Goal: Task Accomplishment & Management: Manage account settings

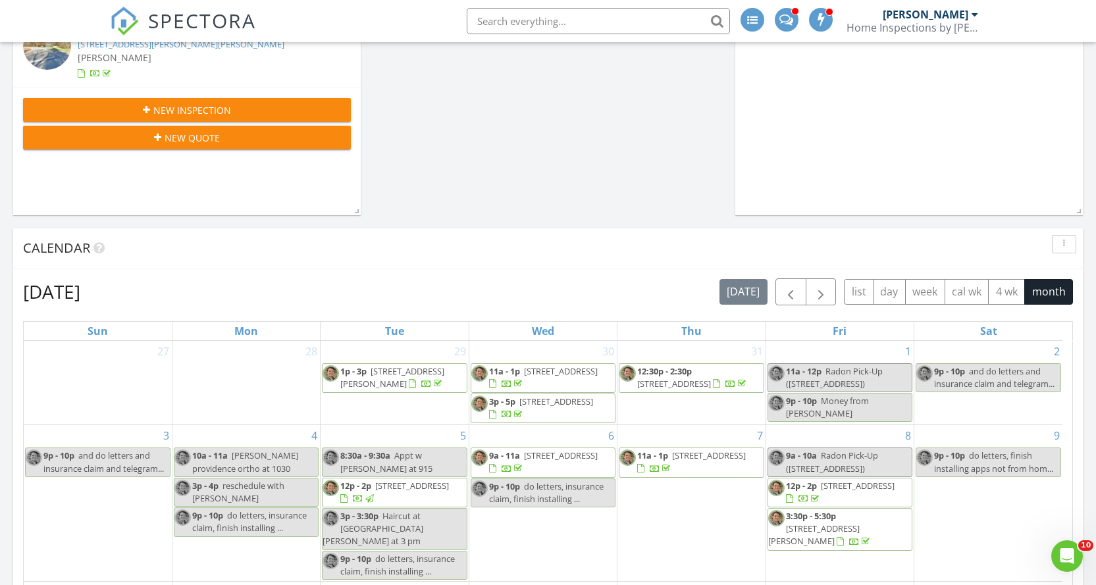
scroll to position [176, 0]
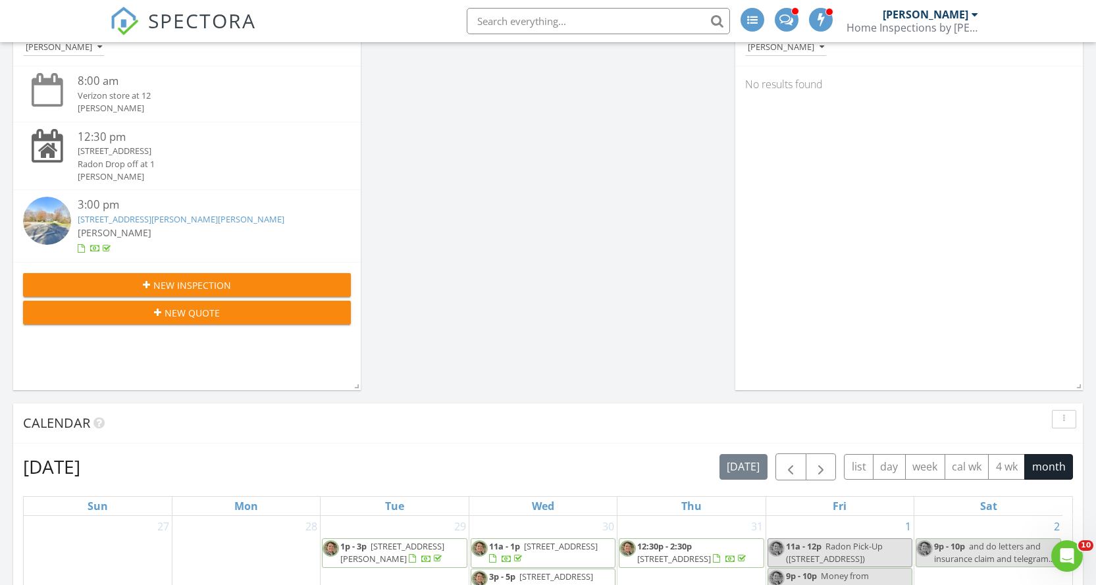
click at [188, 213] on link "300 Mason Rd Extension, Dudley, MA 01571" at bounding box center [181, 219] width 207 height 12
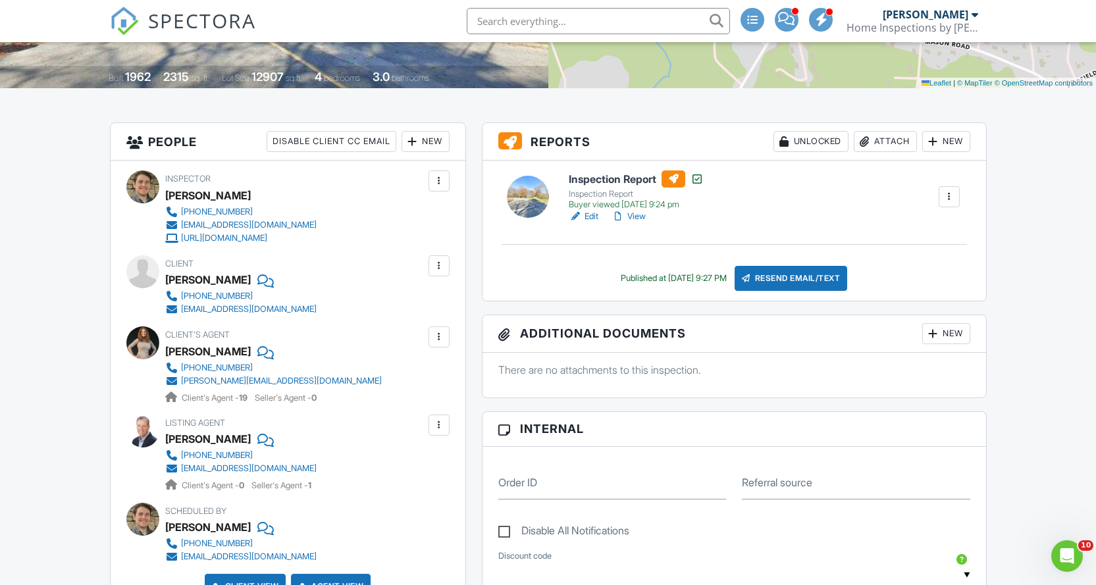
click at [642, 214] on link "View" at bounding box center [628, 216] width 34 height 13
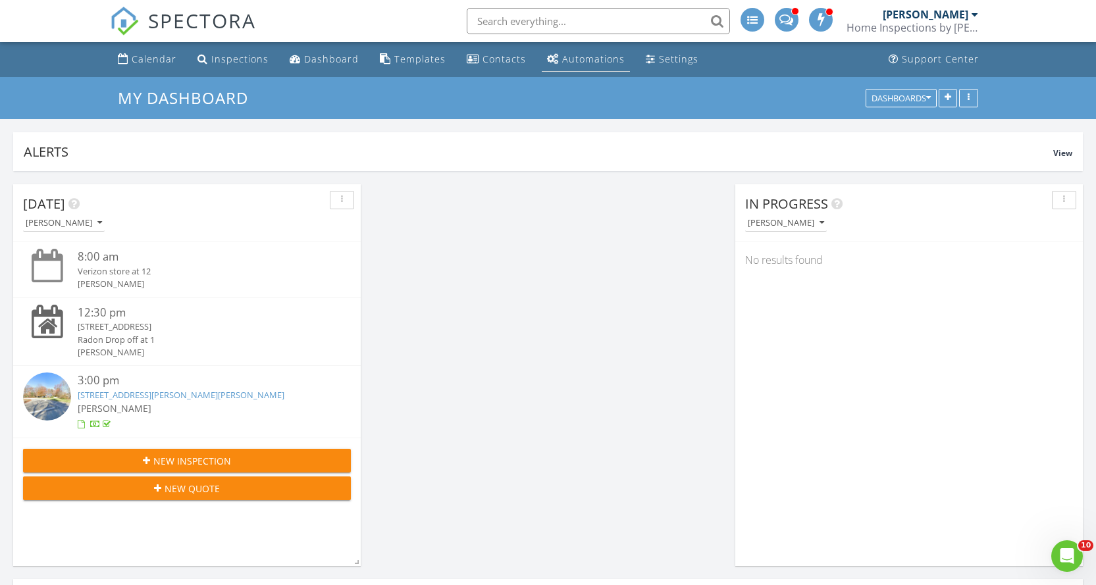
click at [583, 57] on div "Automations" at bounding box center [593, 59] width 63 height 13
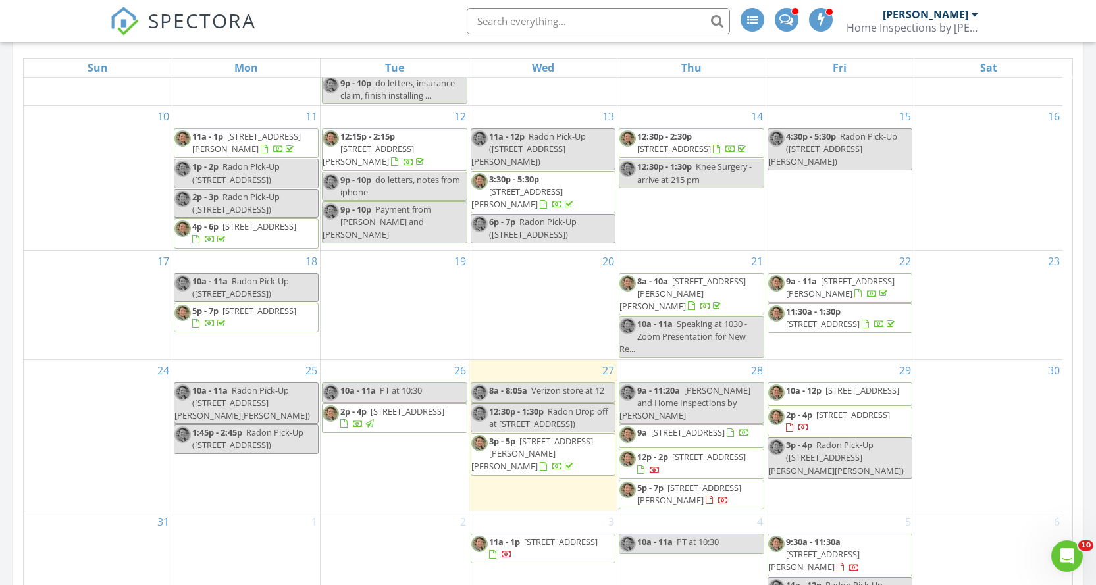
scroll to position [702, 0]
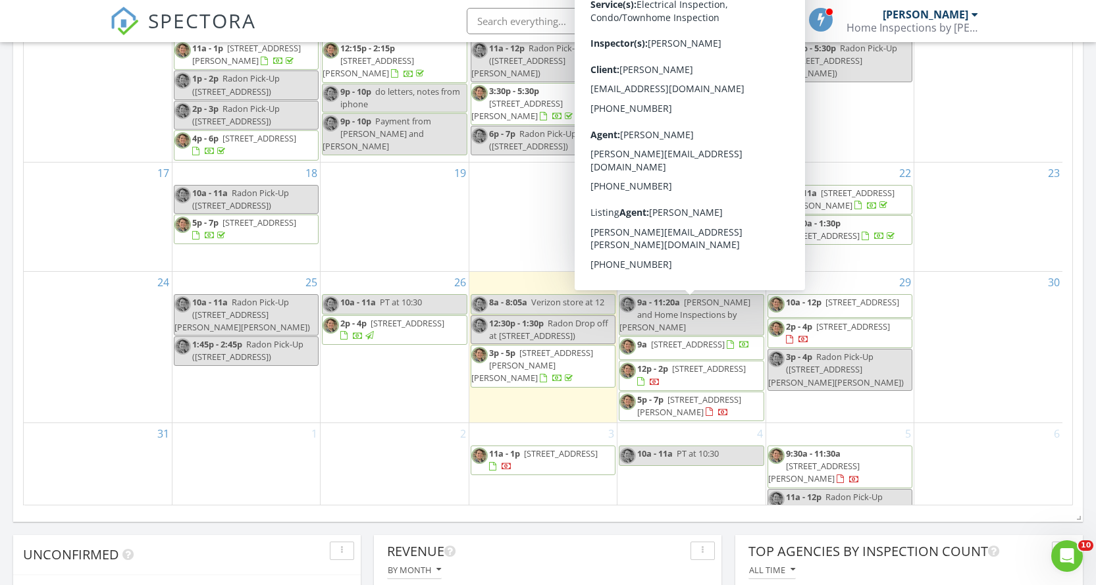
click at [713, 338] on span "[STREET_ADDRESS]" at bounding box center [688, 344] width 74 height 12
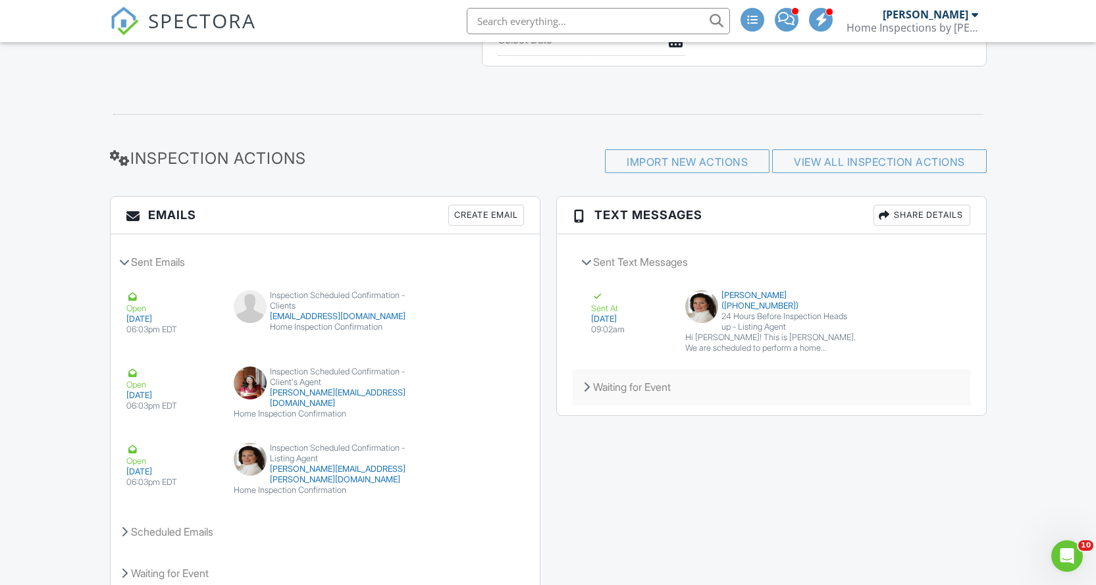
click at [627, 375] on div "Waiting for Event" at bounding box center [771, 387] width 397 height 36
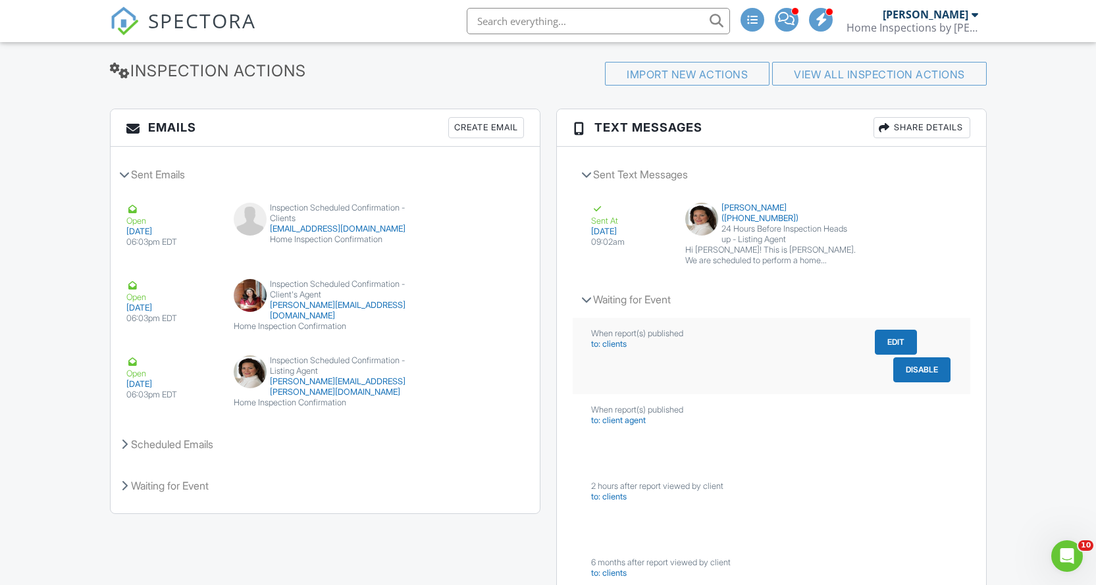
scroll to position [1667, 0]
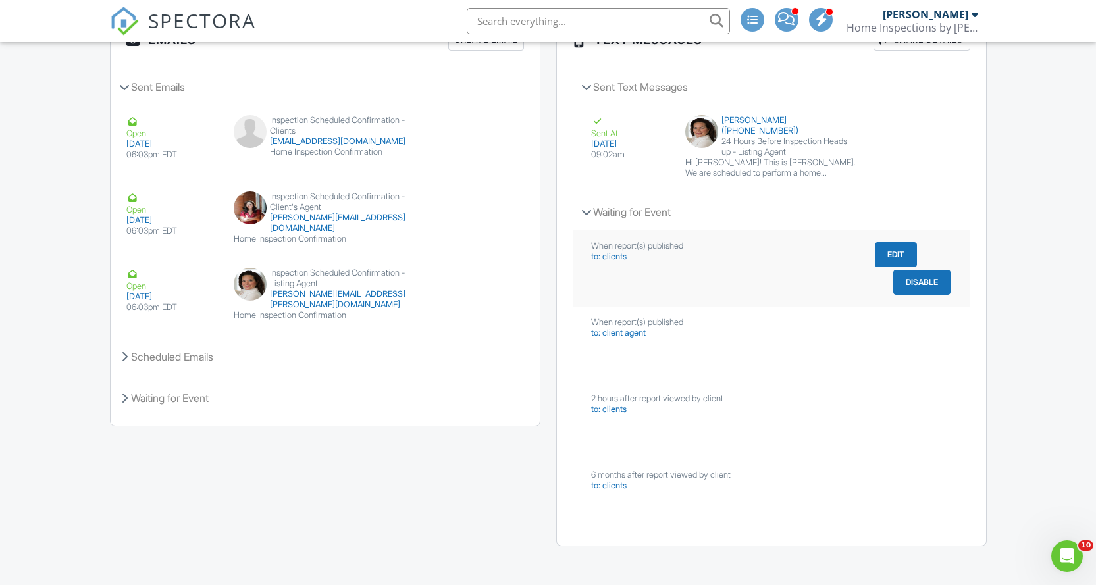
click at [913, 275] on button "Disable" at bounding box center [921, 282] width 57 height 25
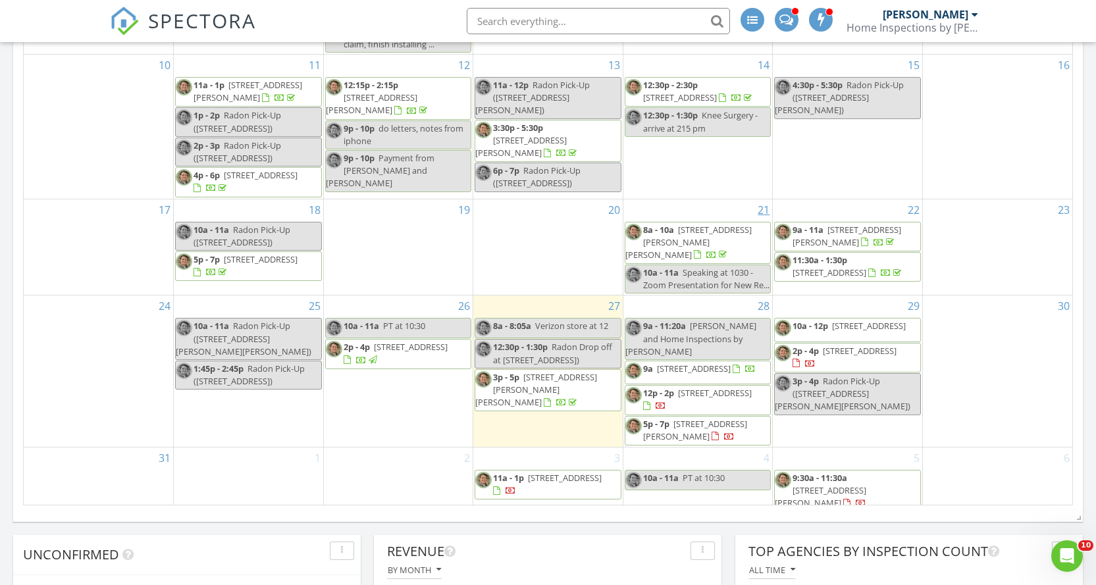
scroll to position [213, 0]
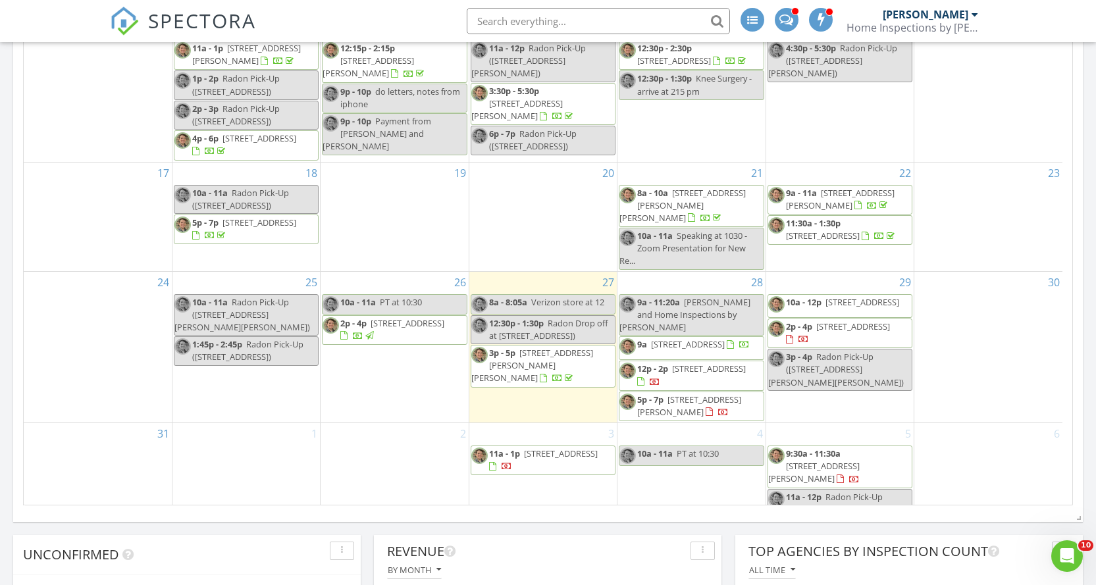
click at [686, 363] on span "[STREET_ADDRESS]" at bounding box center [709, 369] width 74 height 12
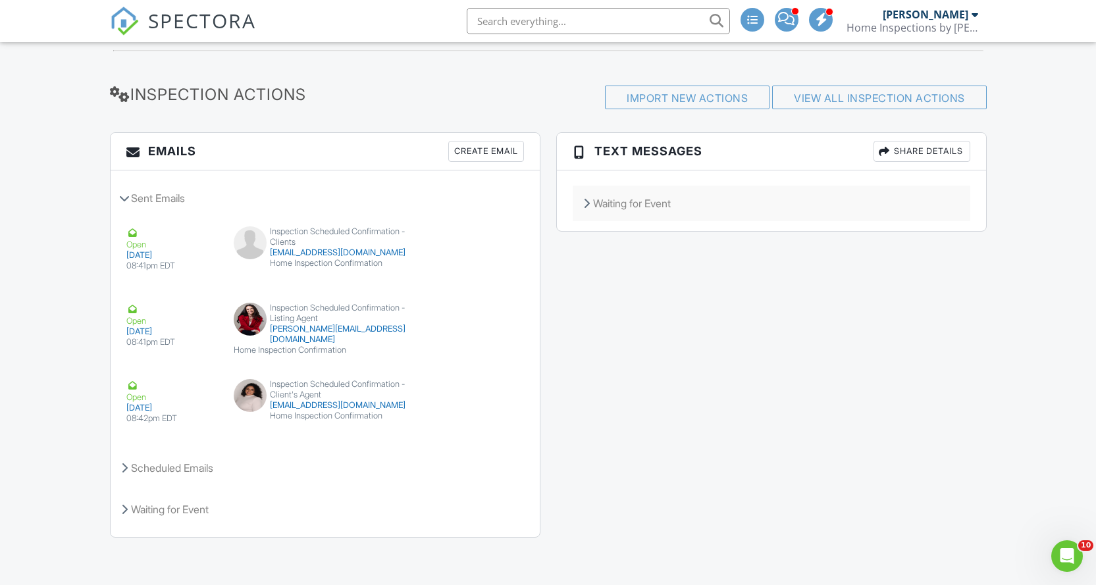
click at [600, 198] on div "Waiting for Event" at bounding box center [771, 204] width 397 height 36
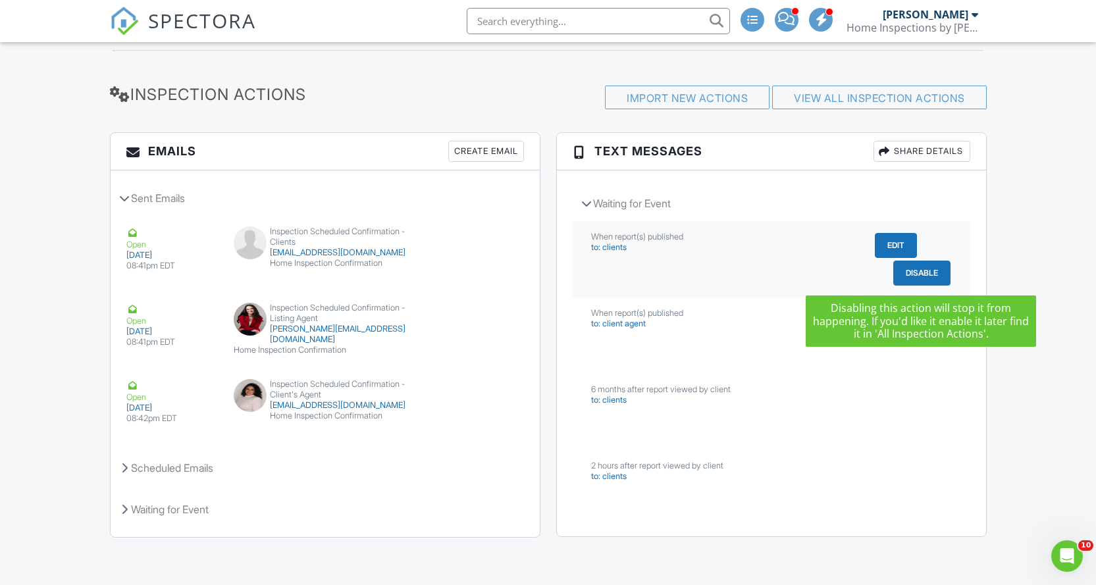
click at [921, 272] on button "Disable" at bounding box center [921, 273] width 57 height 25
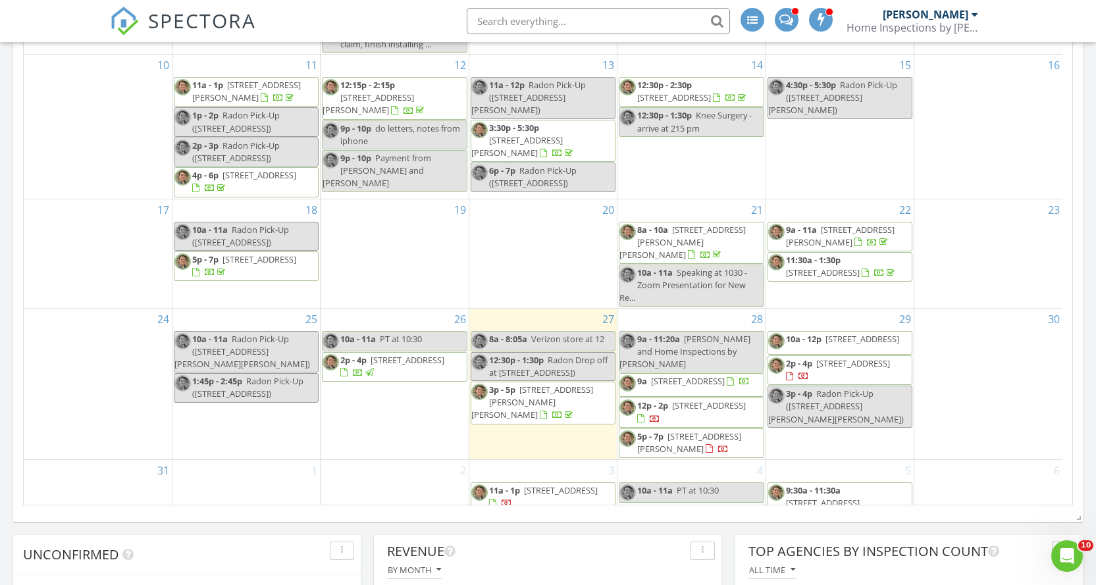
scroll to position [213, 0]
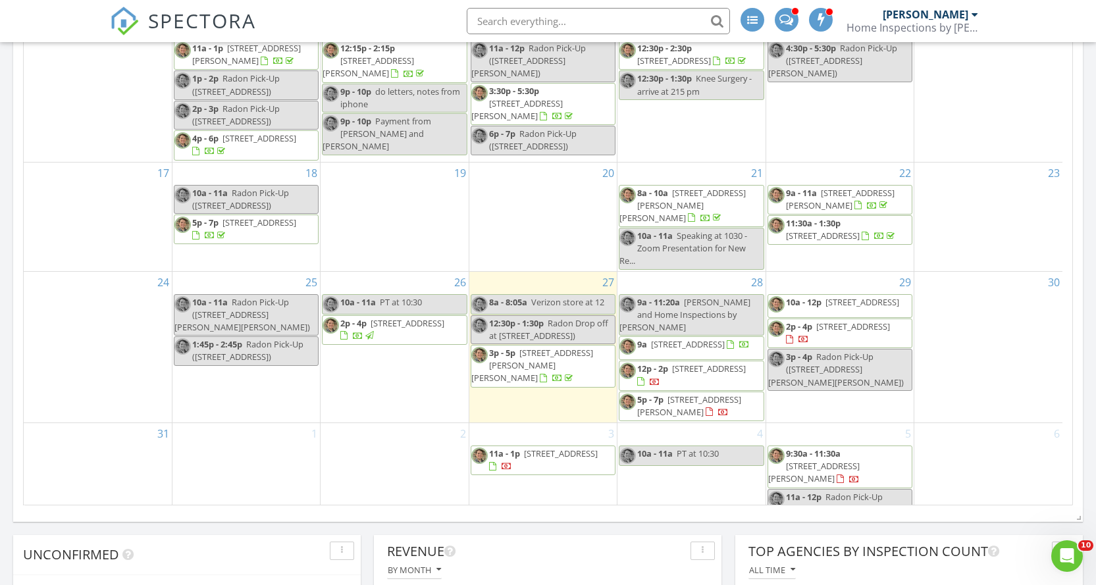
click at [690, 394] on span "29 A Krzak Rd, North Kingstown 02852" at bounding box center [689, 406] width 104 height 24
click at [682, 394] on span "29 A Krzak Rd, North Kingstown 02852" at bounding box center [689, 406] width 104 height 24
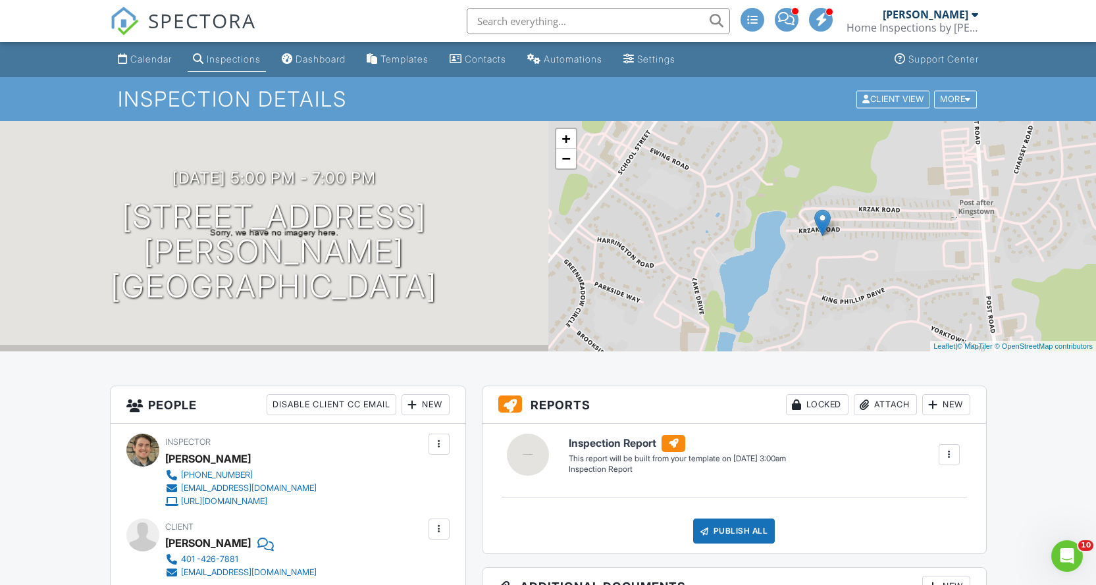
click at [438, 189] on div "08/28/2025 5:00 pm - 7:00 pm 29 A Krzak Rd North Kingstown, RI 02852" at bounding box center [274, 236] width 548 height 134
click at [945, 456] on div at bounding box center [948, 454] width 13 height 13
click at [928, 487] on div "Build Now" at bounding box center [922, 492] width 64 height 16
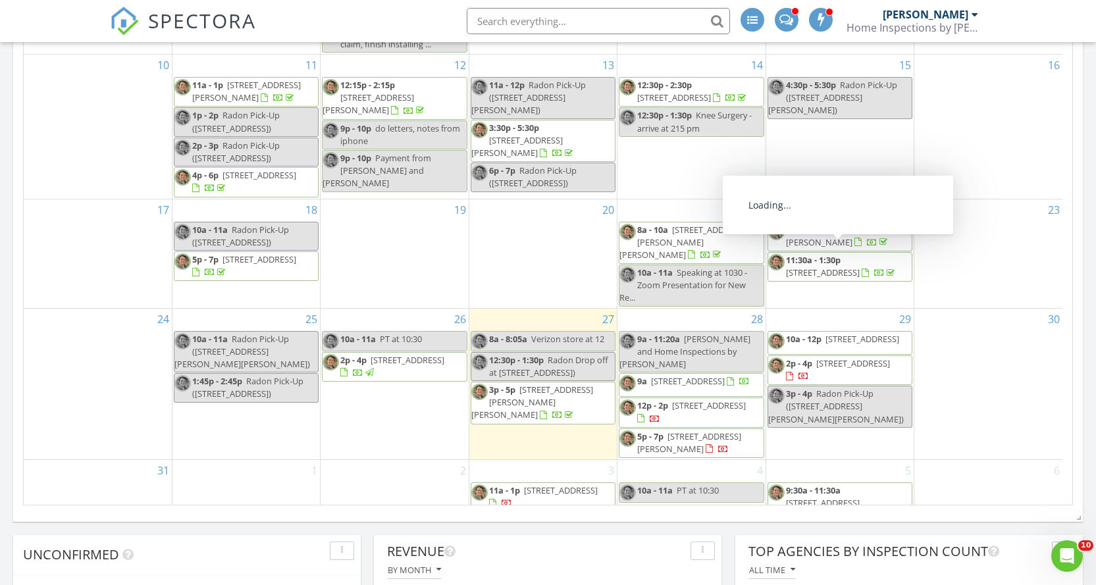
scroll to position [213, 0]
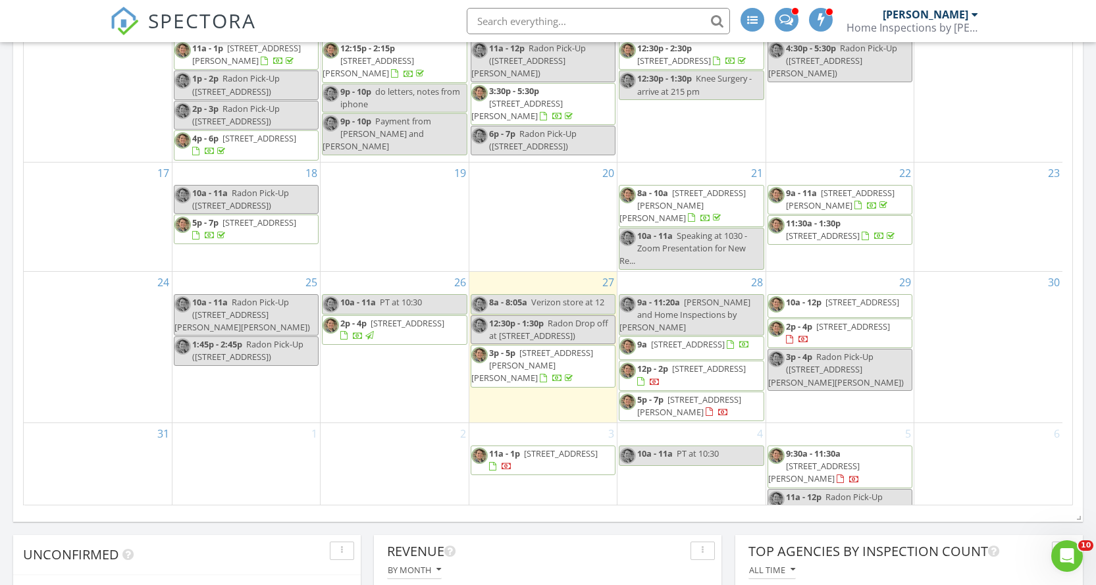
click at [831, 296] on span "[STREET_ADDRESS]" at bounding box center [862, 302] width 74 height 12
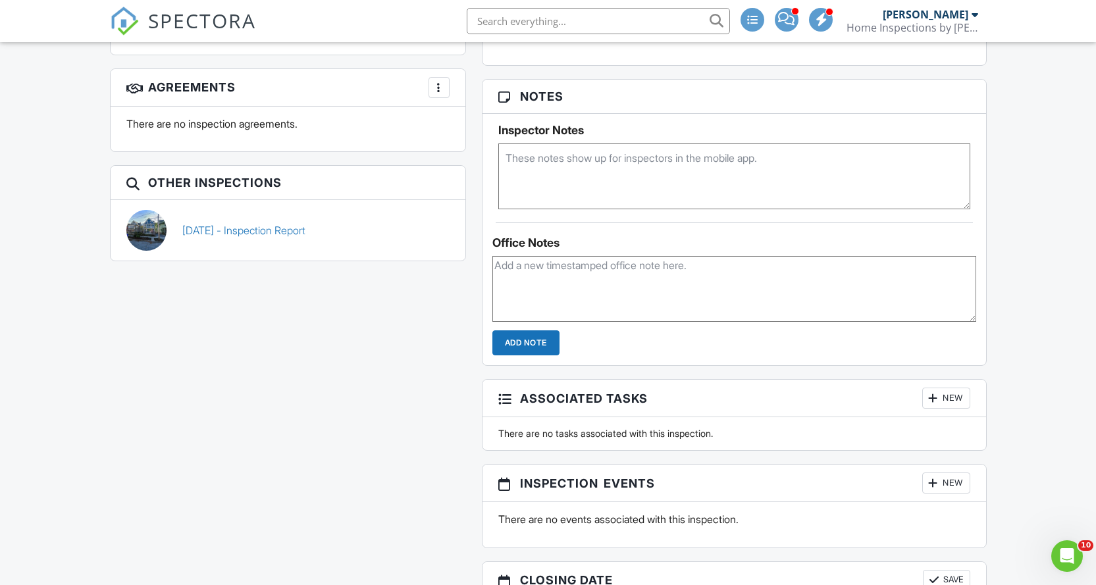
scroll to position [439, 0]
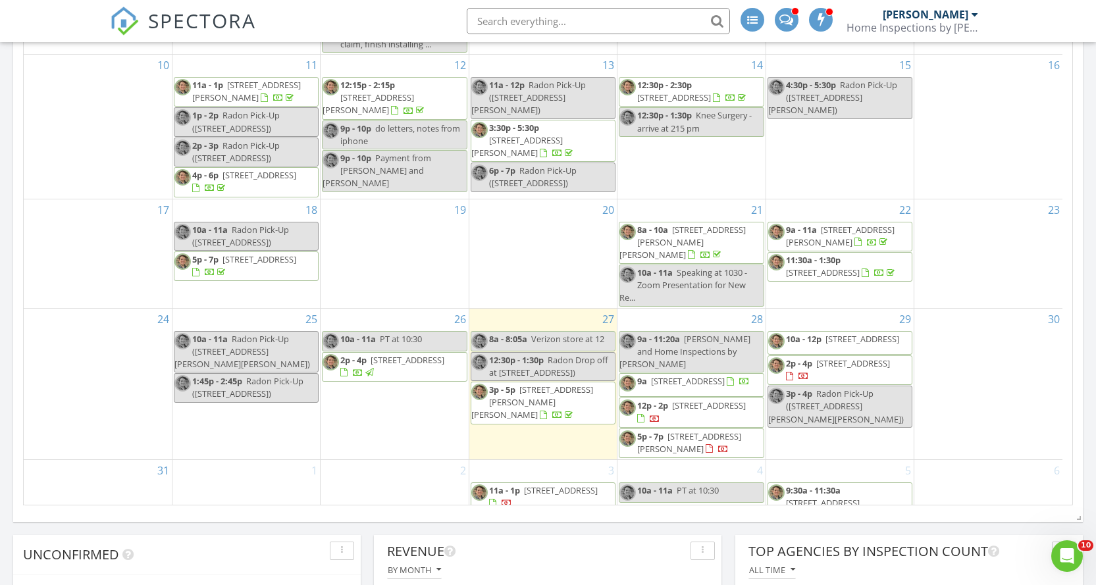
scroll to position [213, 0]
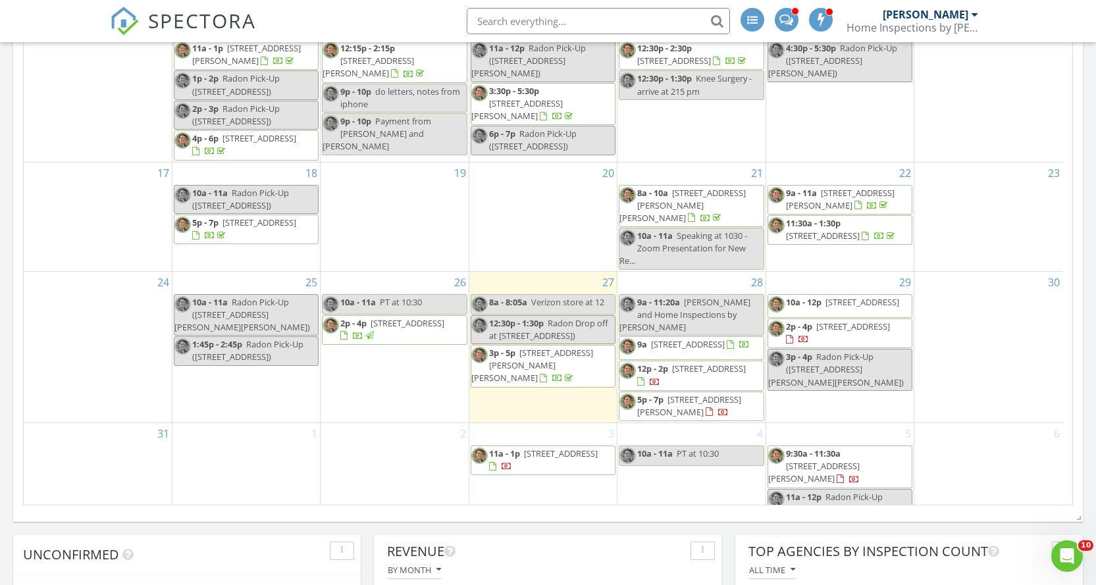
click at [844, 320] on span "660 Cottage St. 6, Pawtucket 02861" at bounding box center [853, 326] width 74 height 12
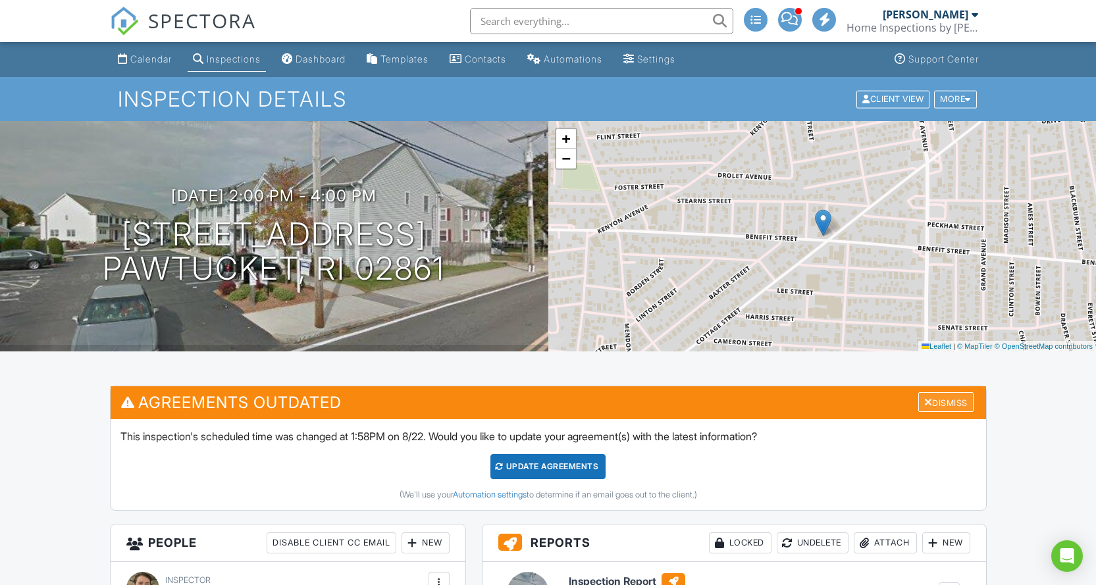
click at [930, 396] on div "Dismiss" at bounding box center [945, 402] width 55 height 20
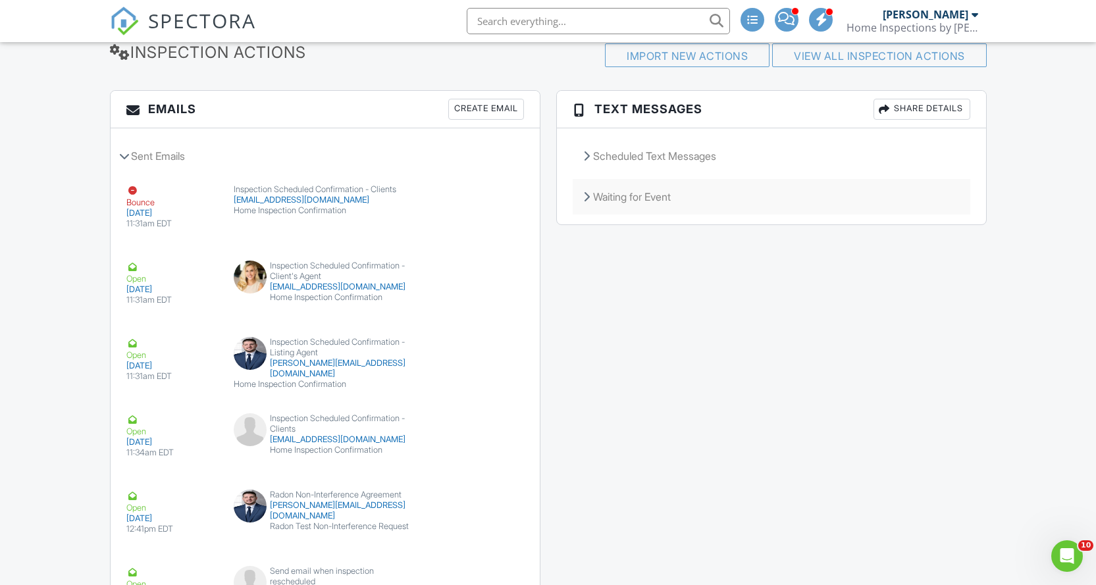
scroll to position [1522, 0]
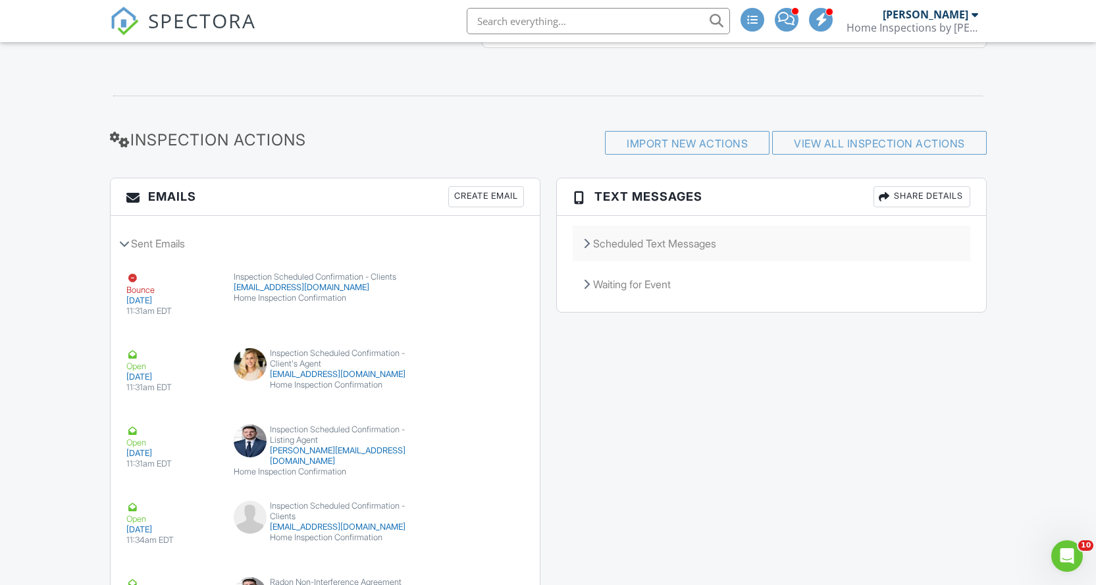
click at [659, 243] on div "Scheduled Text Messages" at bounding box center [771, 244] width 397 height 36
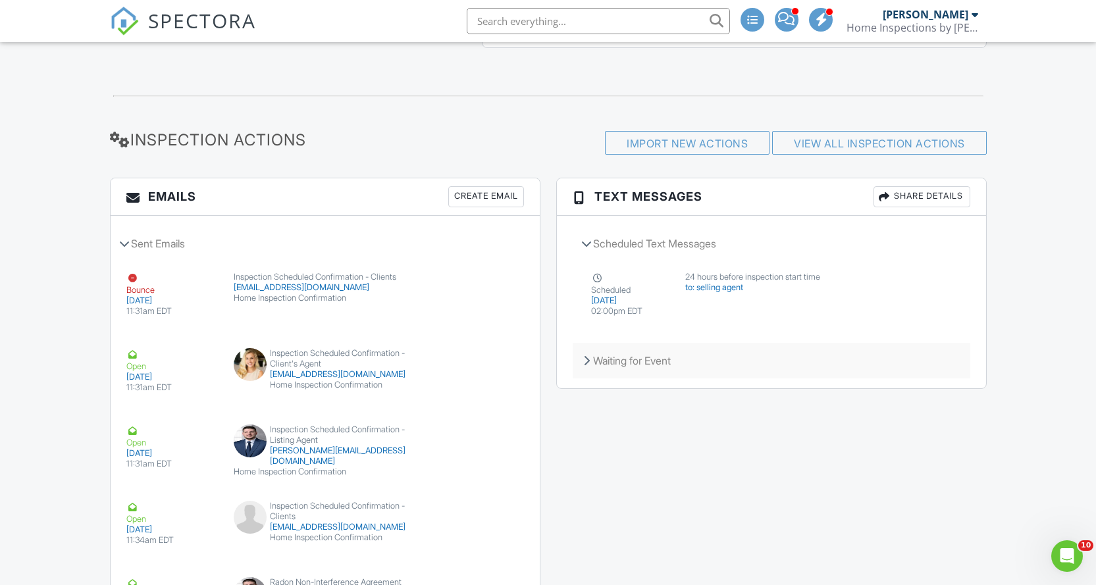
click at [657, 351] on div "Waiting for Event" at bounding box center [771, 361] width 397 height 36
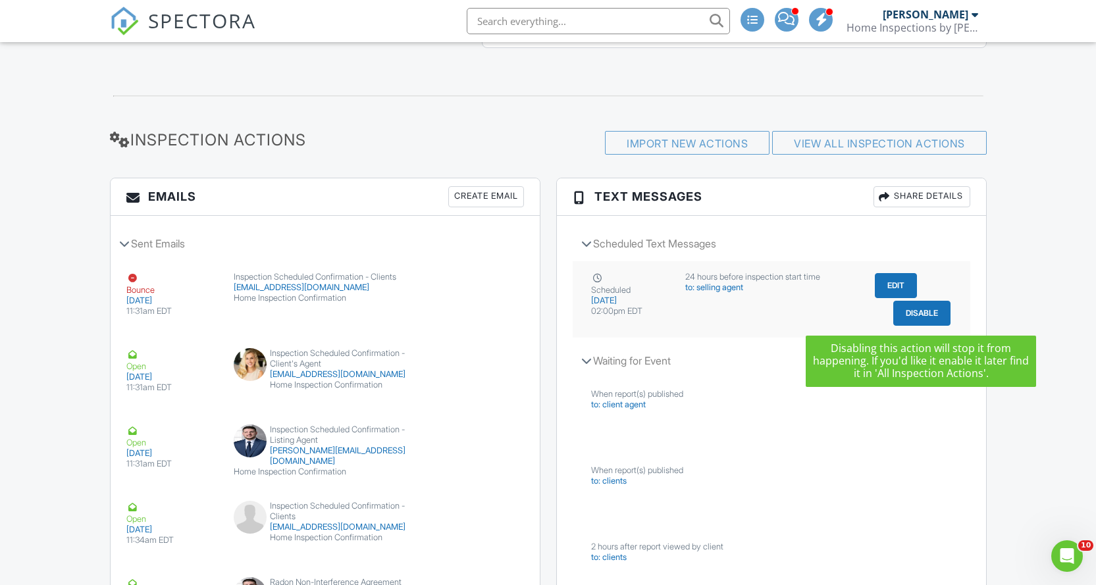
click at [928, 318] on button "Disable" at bounding box center [921, 313] width 57 height 25
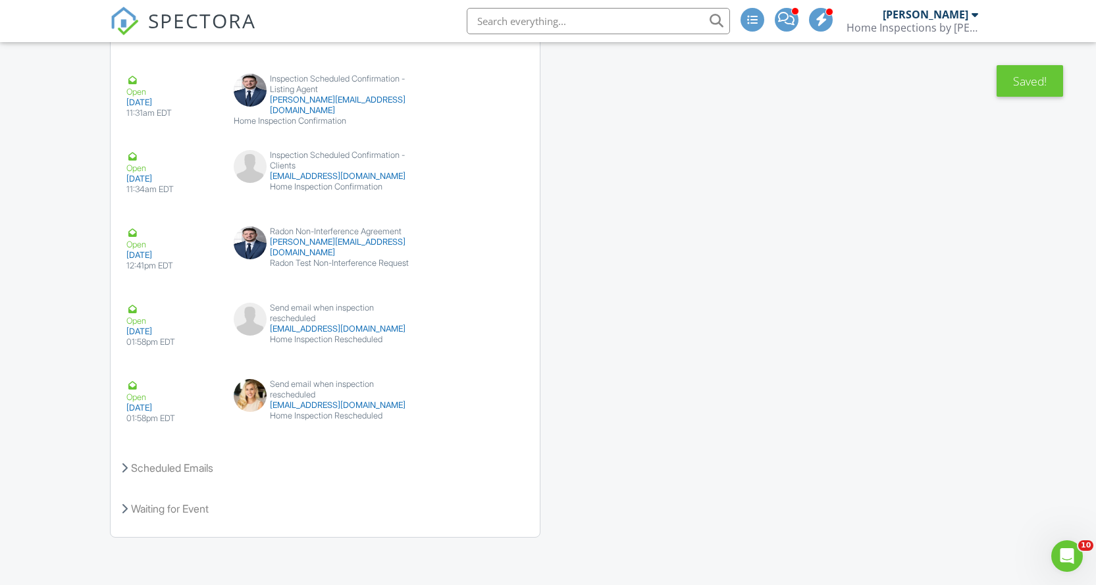
scroll to position [1346, 0]
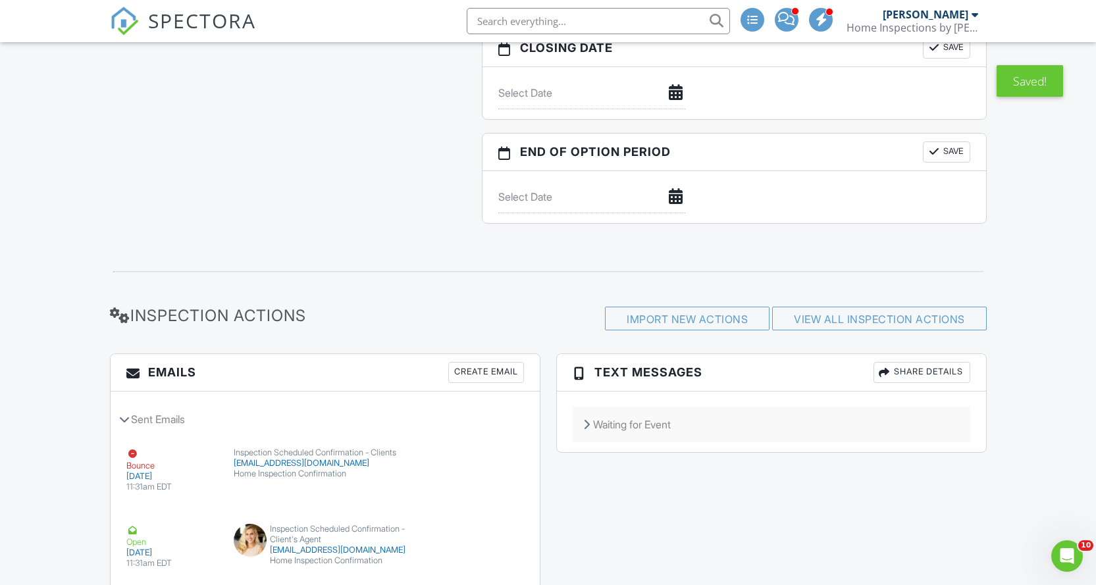
click at [667, 419] on div "Waiting for Event" at bounding box center [771, 425] width 397 height 36
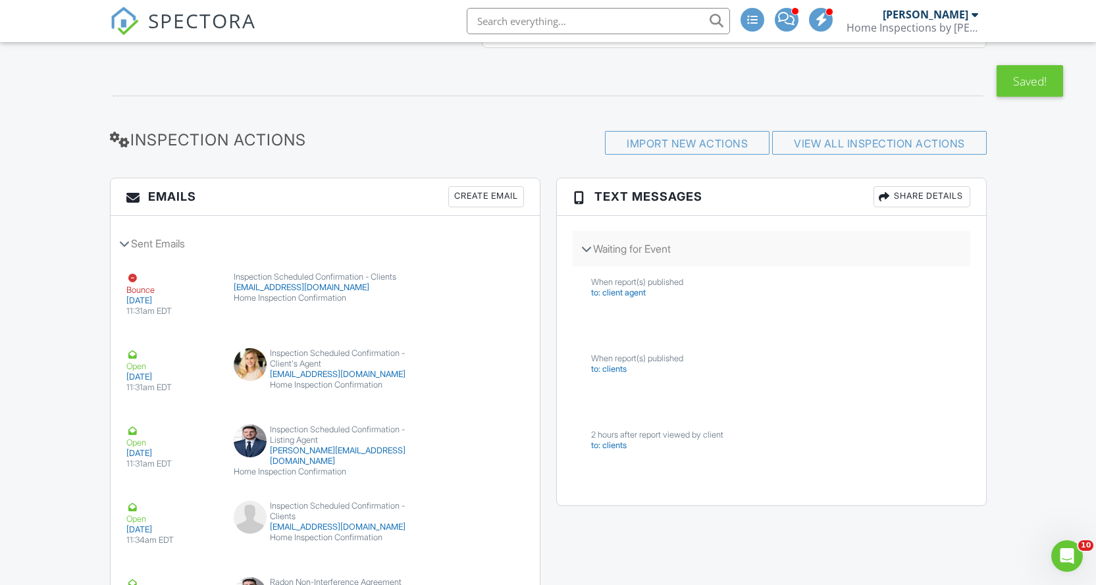
scroll to position [1609, 0]
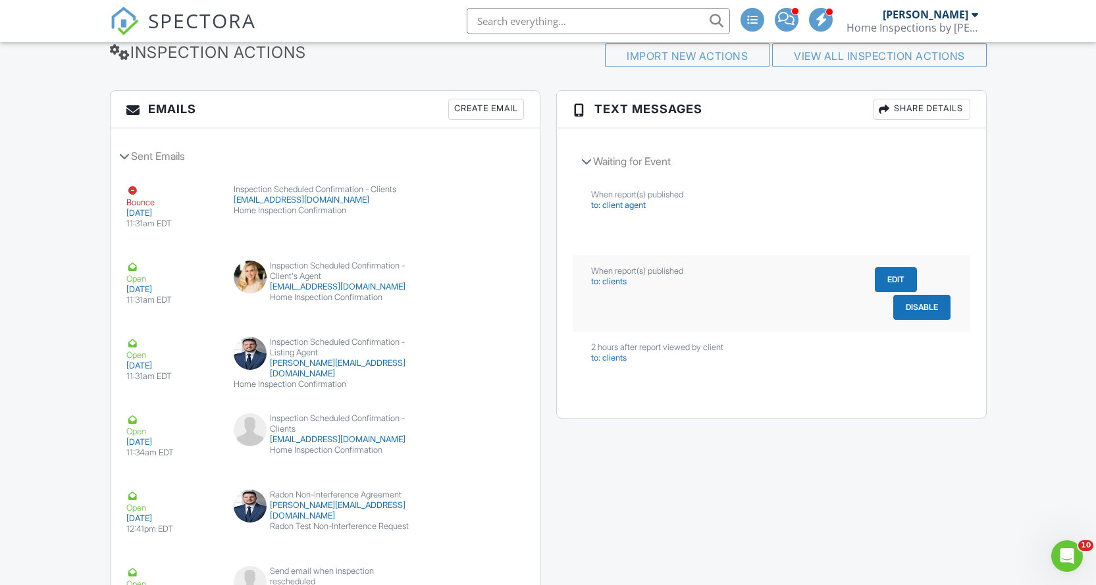
click at [930, 306] on button "Disable" at bounding box center [921, 307] width 57 height 25
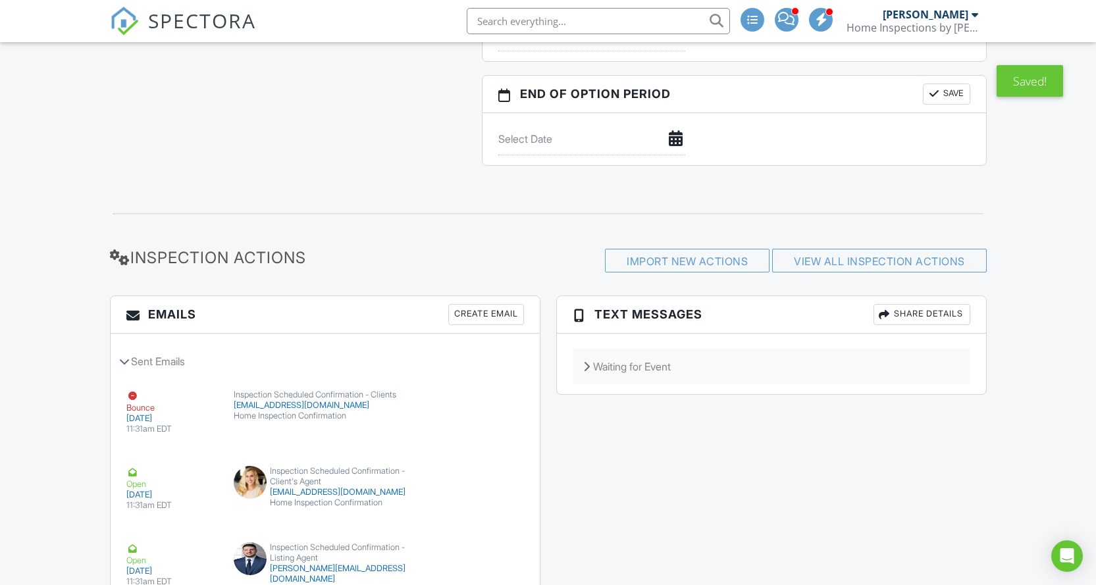
click at [653, 368] on div "Waiting for Event" at bounding box center [771, 367] width 397 height 36
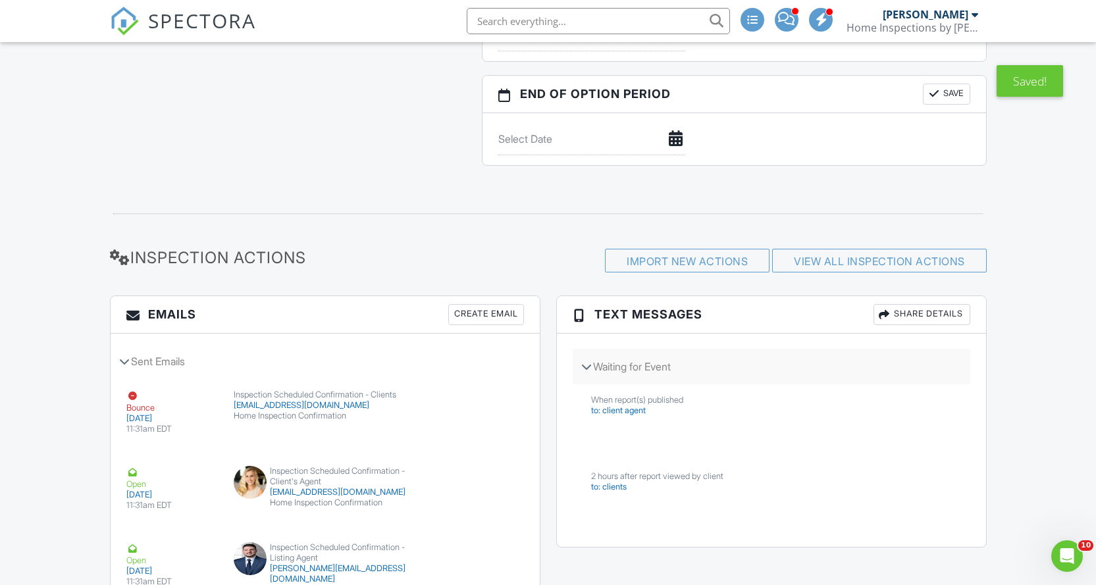
scroll to position [1579, 0]
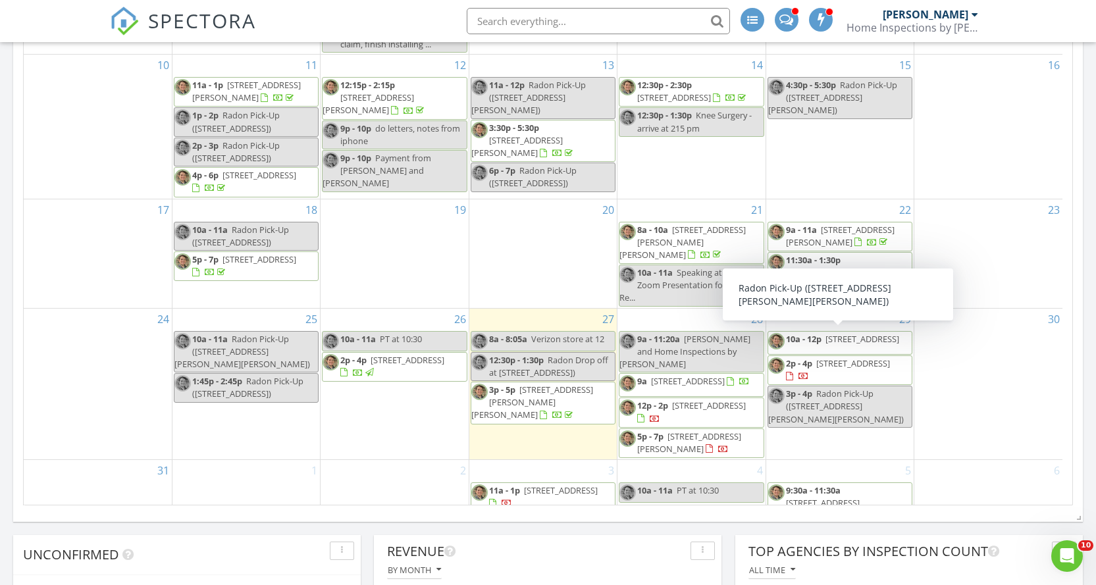
scroll to position [213, 0]
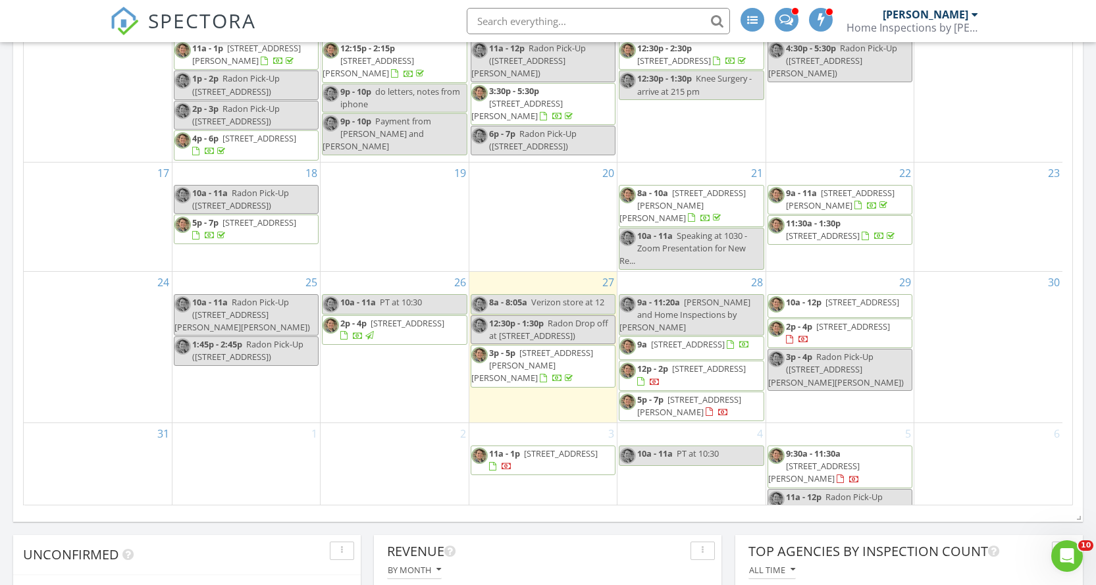
click at [548, 448] on span "19 Harborview Ave, Bristol 02809" at bounding box center [561, 454] width 74 height 12
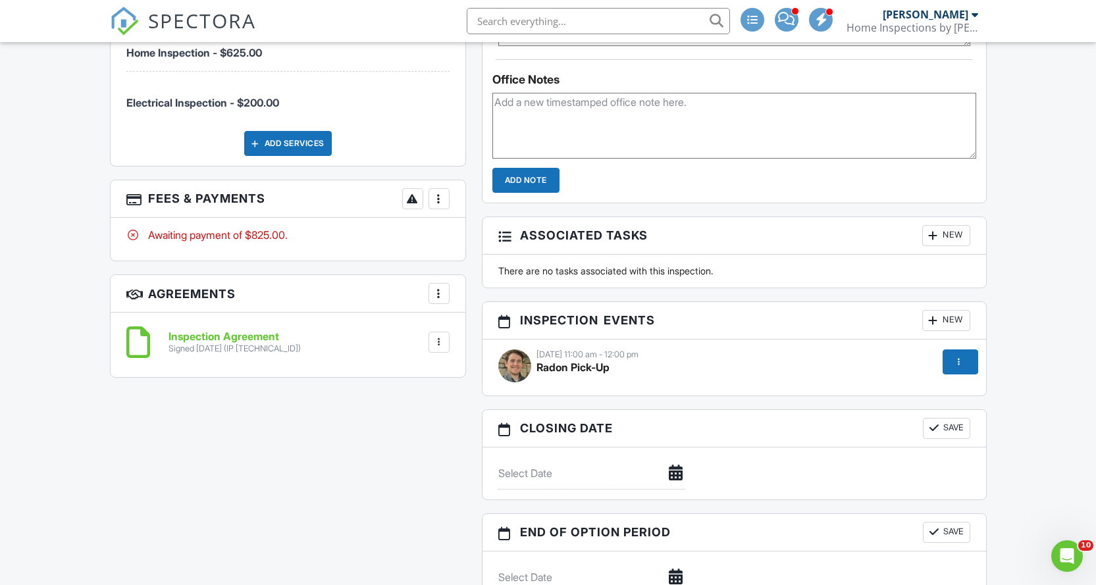
scroll to position [1316, 0]
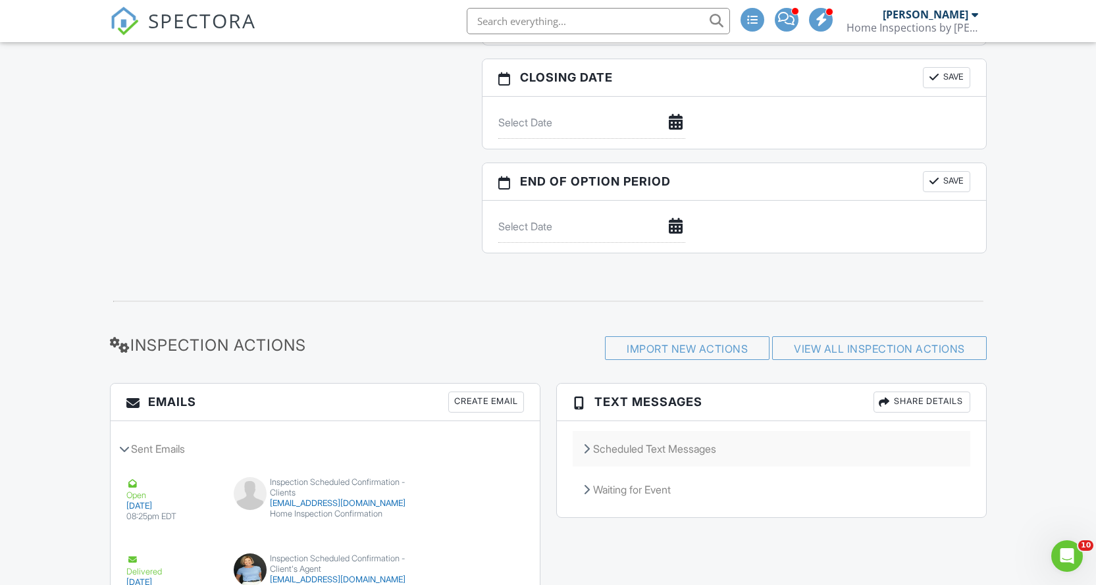
drag, startPoint x: 677, startPoint y: 449, endPoint x: 685, endPoint y: 442, distance: 11.6
click at [680, 447] on div "Scheduled Text Messages" at bounding box center [771, 449] width 397 height 36
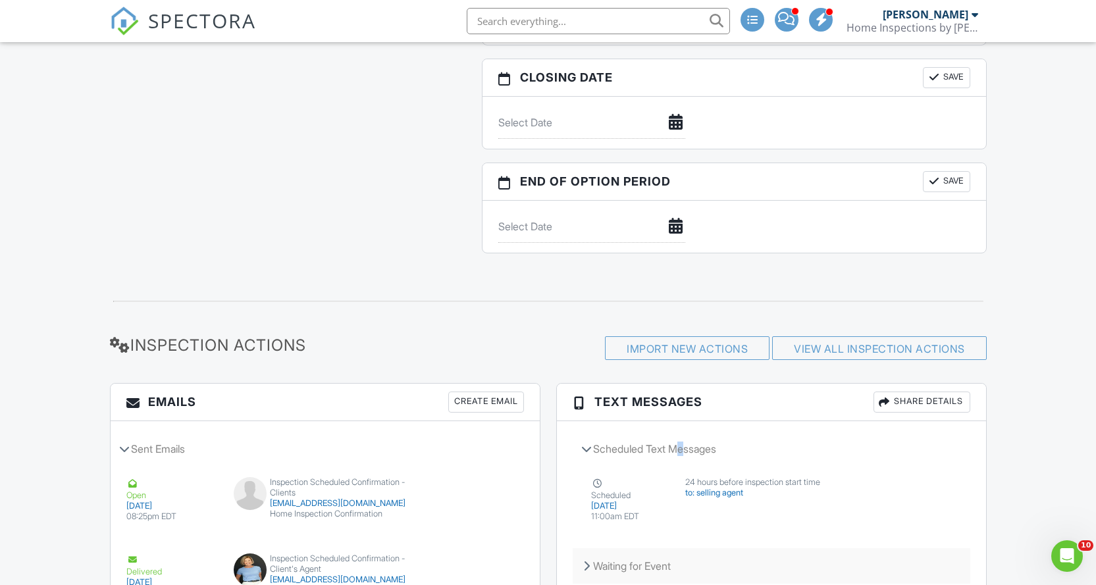
scroll to position [1404, 0]
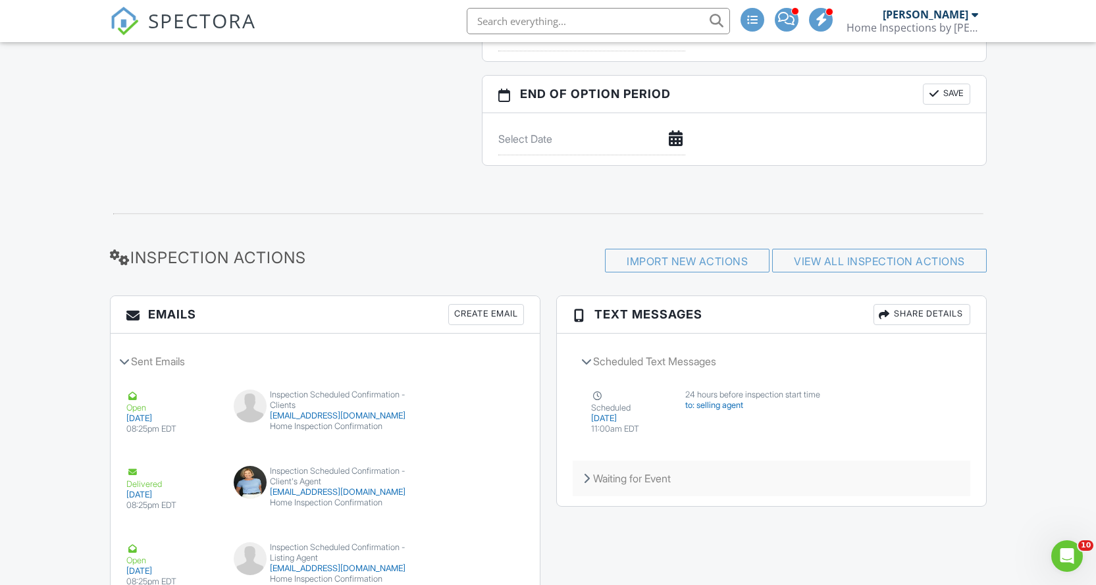
click at [686, 471] on div "Waiting for Event" at bounding box center [771, 479] width 397 height 36
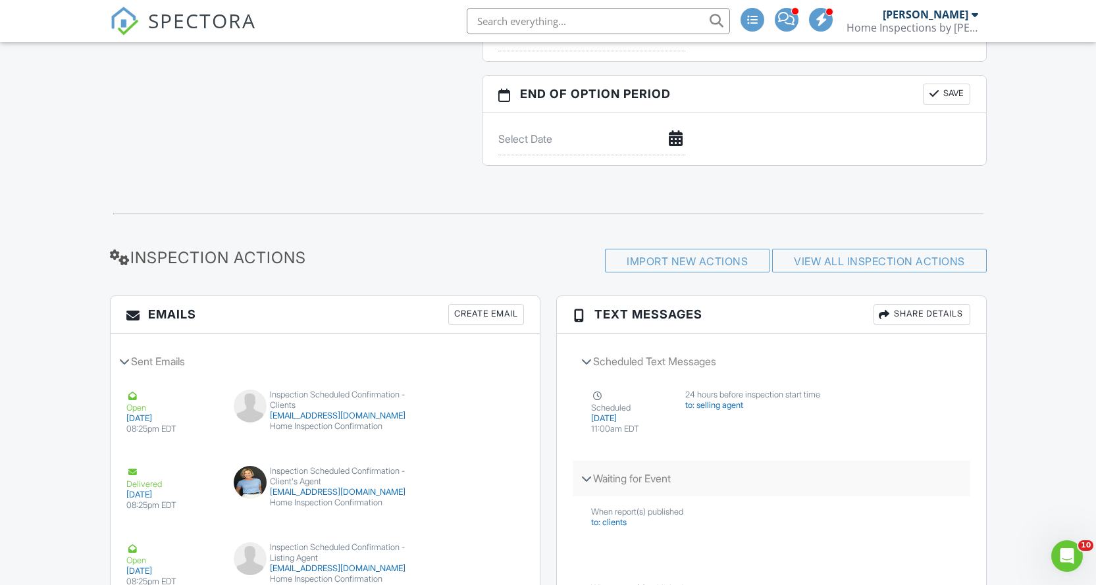
scroll to position [1579, 0]
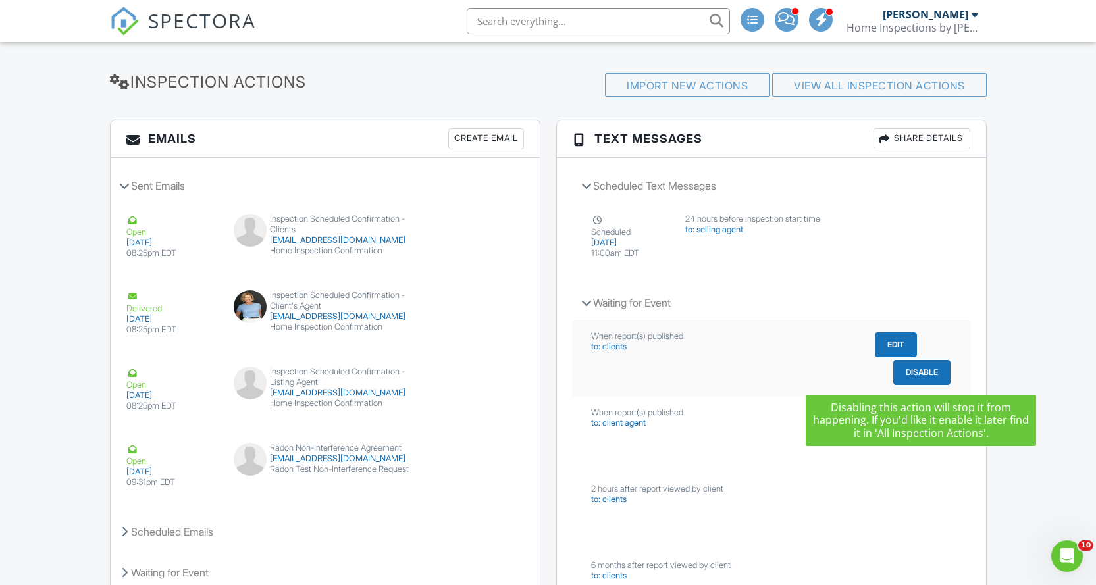
click at [899, 369] on button "Disable" at bounding box center [921, 372] width 57 height 25
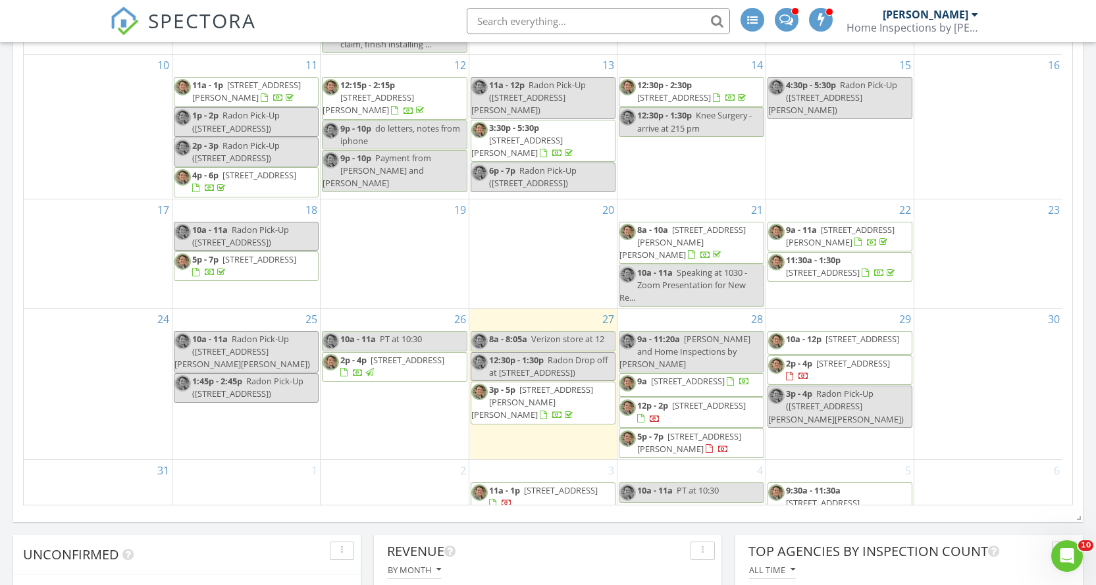
scroll to position [213, 0]
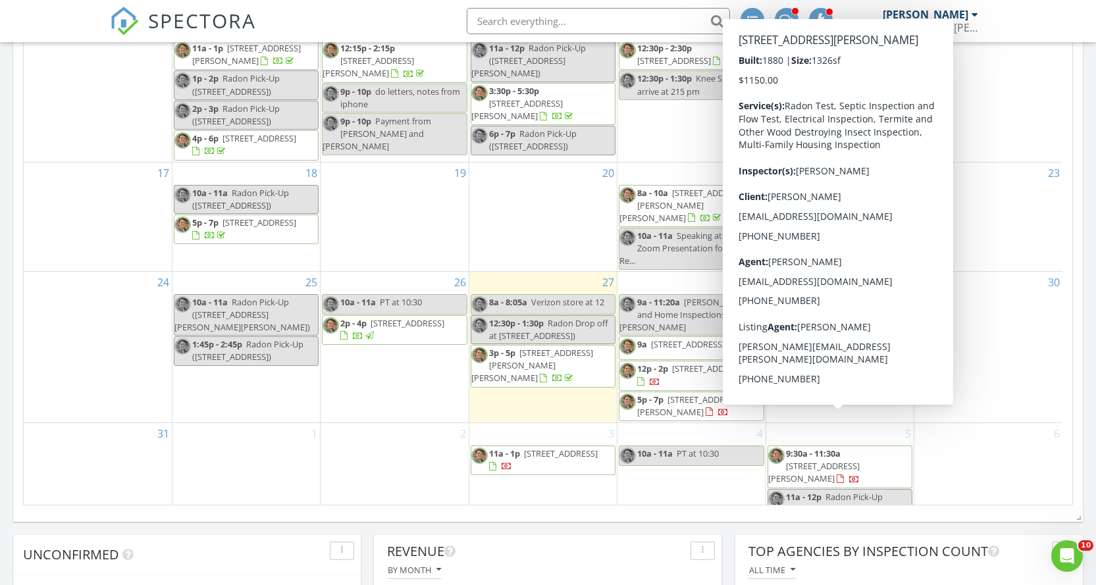
click at [859, 460] on span "27 Matteson St, Coventry 02816" at bounding box center [813, 472] width 91 height 24
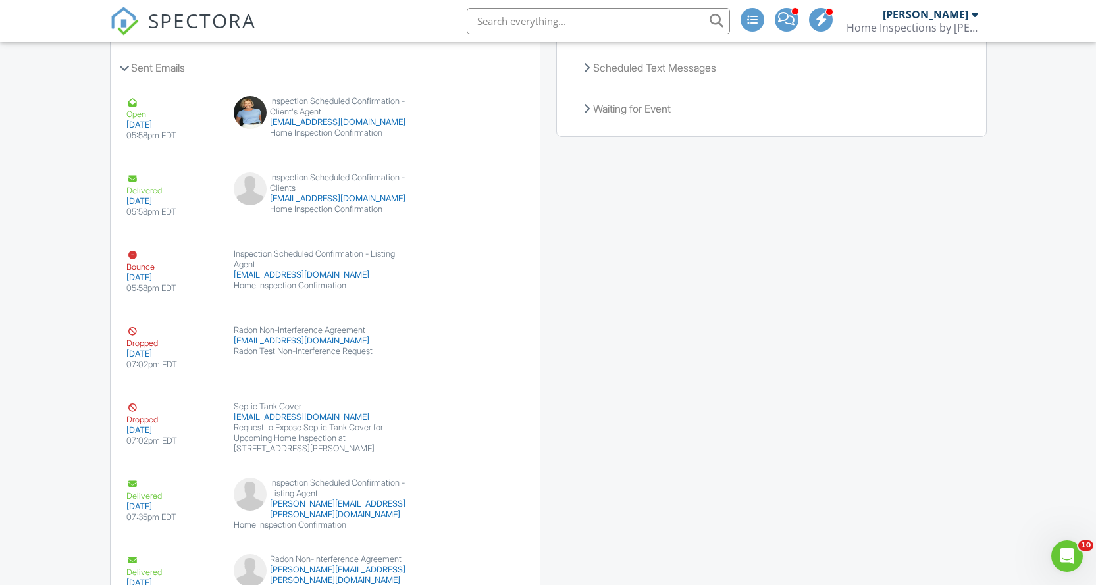
scroll to position [1404, 0]
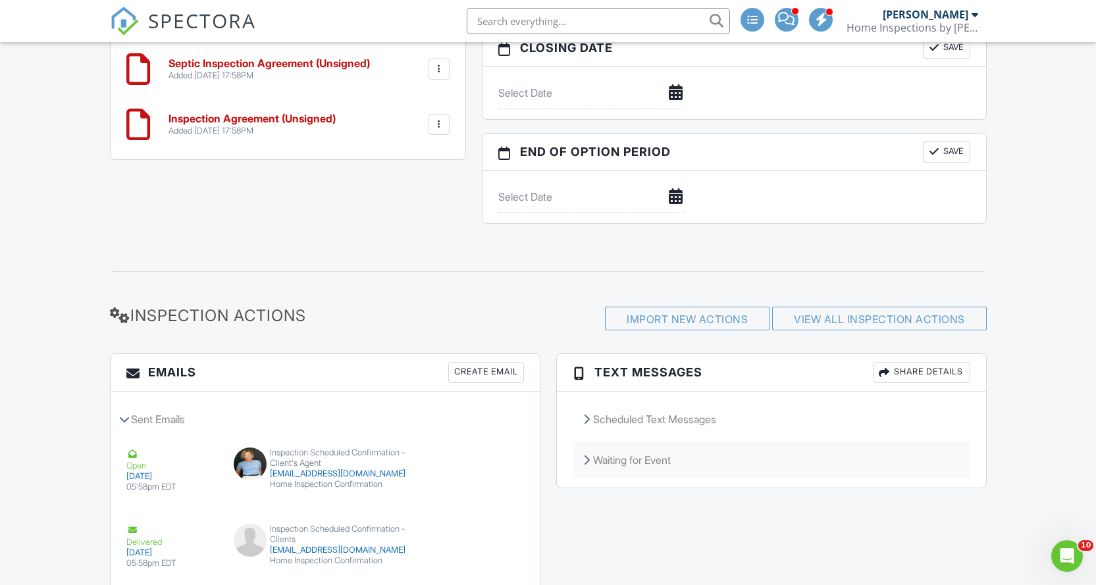
click at [652, 472] on div "Waiting for Event" at bounding box center [771, 460] width 397 height 36
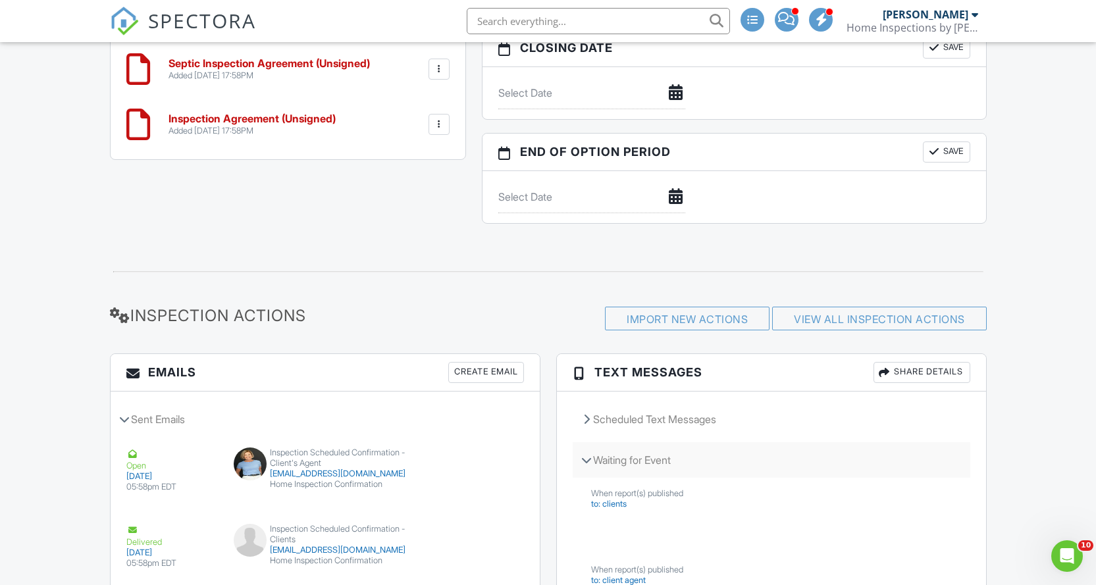
scroll to position [1579, 0]
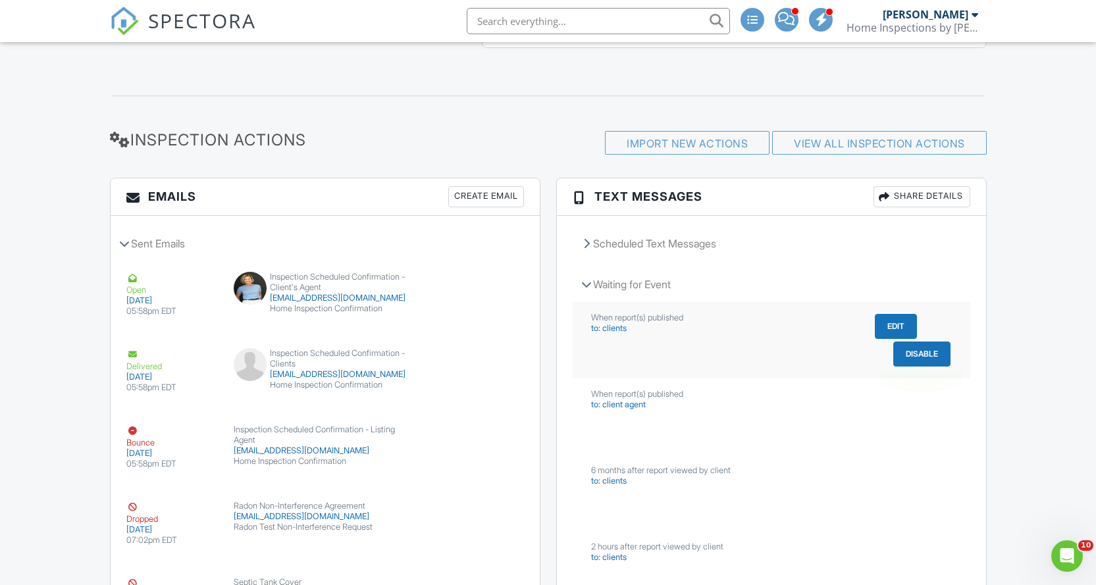
click at [908, 361] on button "Disable" at bounding box center [921, 354] width 57 height 25
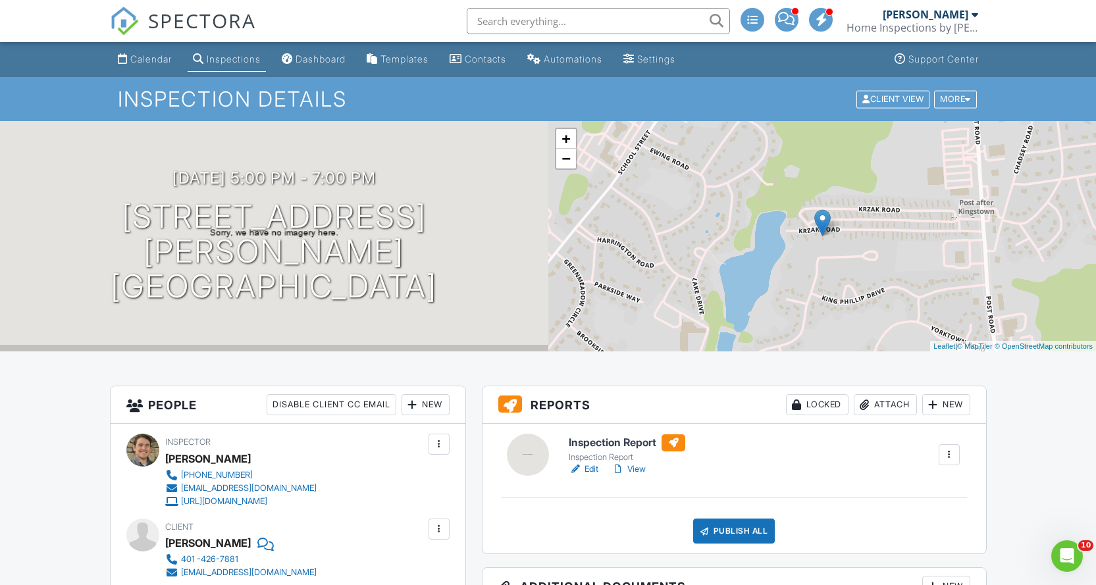
click at [594, 473] on link "Edit" at bounding box center [584, 469] width 30 height 13
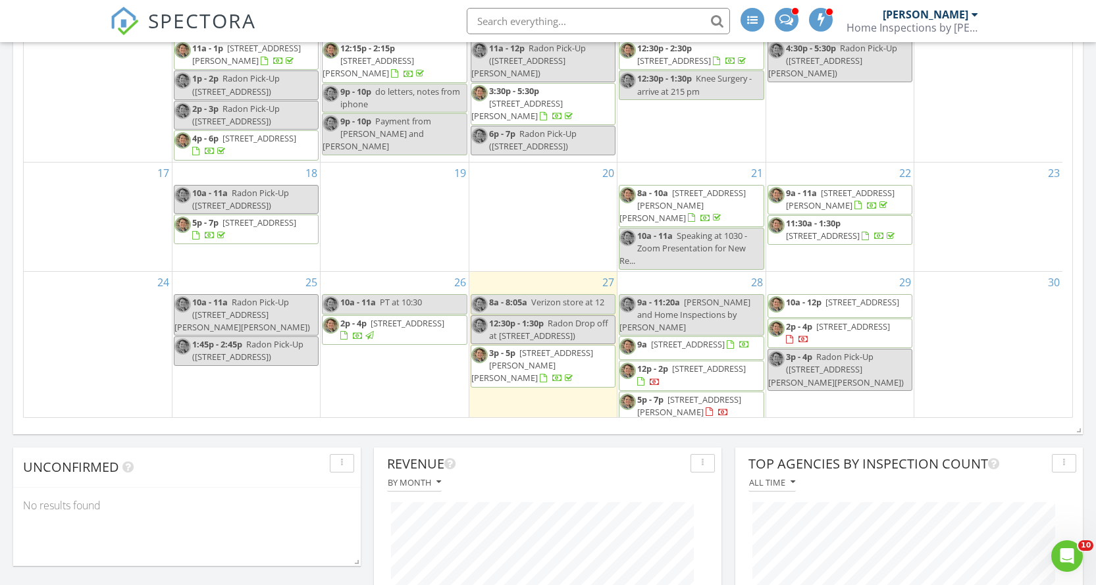
scroll to position [213, 0]
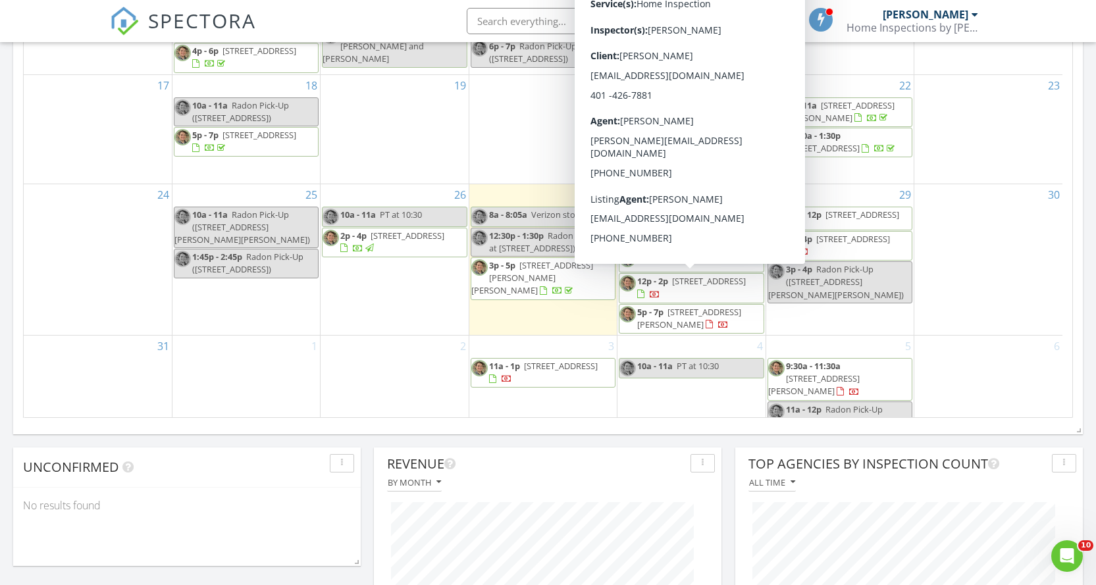
click at [693, 306] on span "29 A Krzak Rd, North Kingstown 02852" at bounding box center [689, 318] width 104 height 24
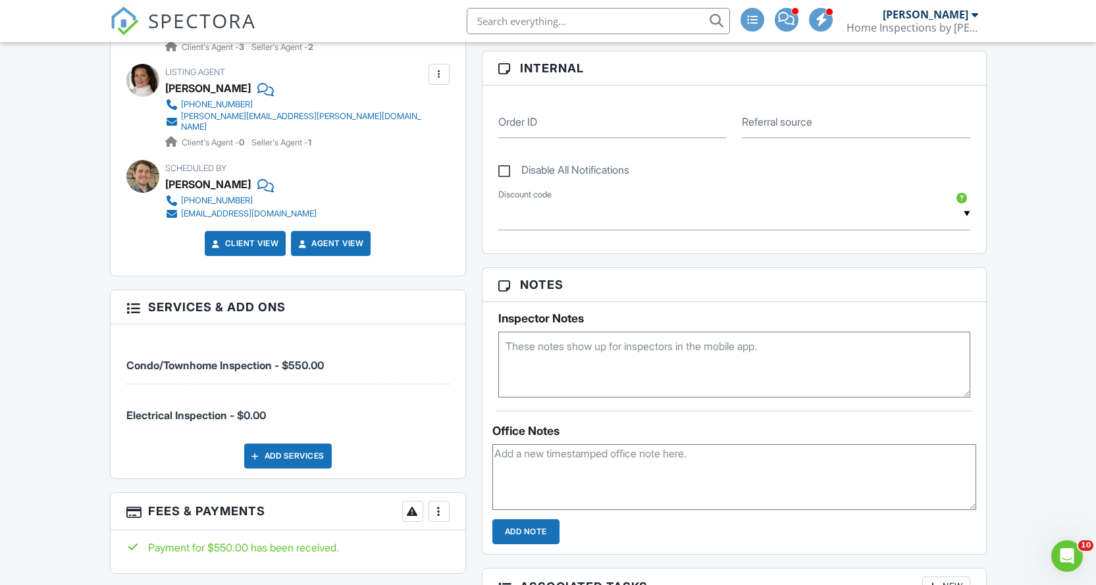
scroll to position [439, 0]
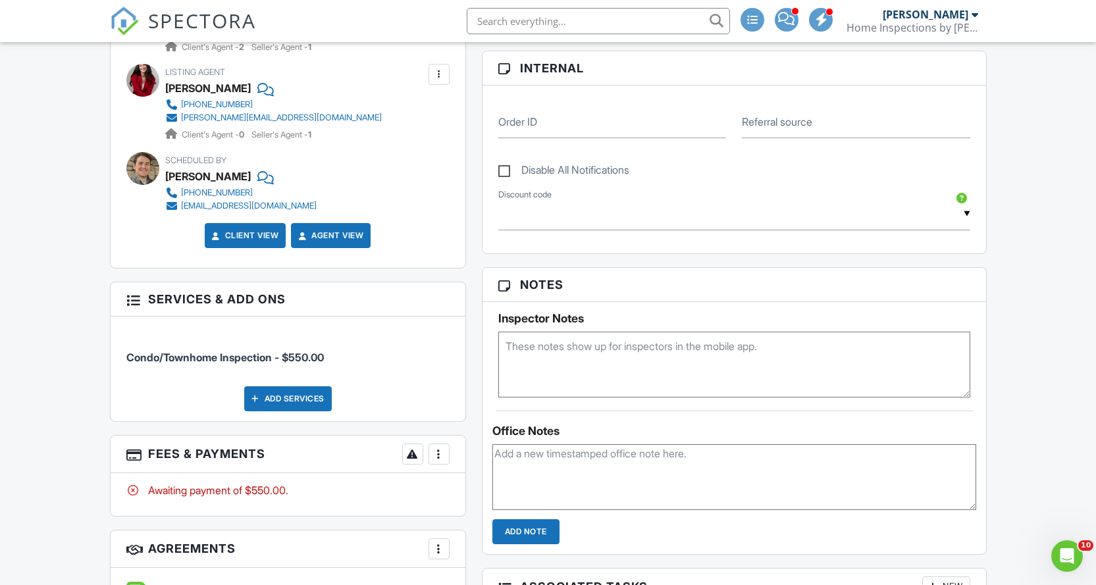
scroll to position [790, 0]
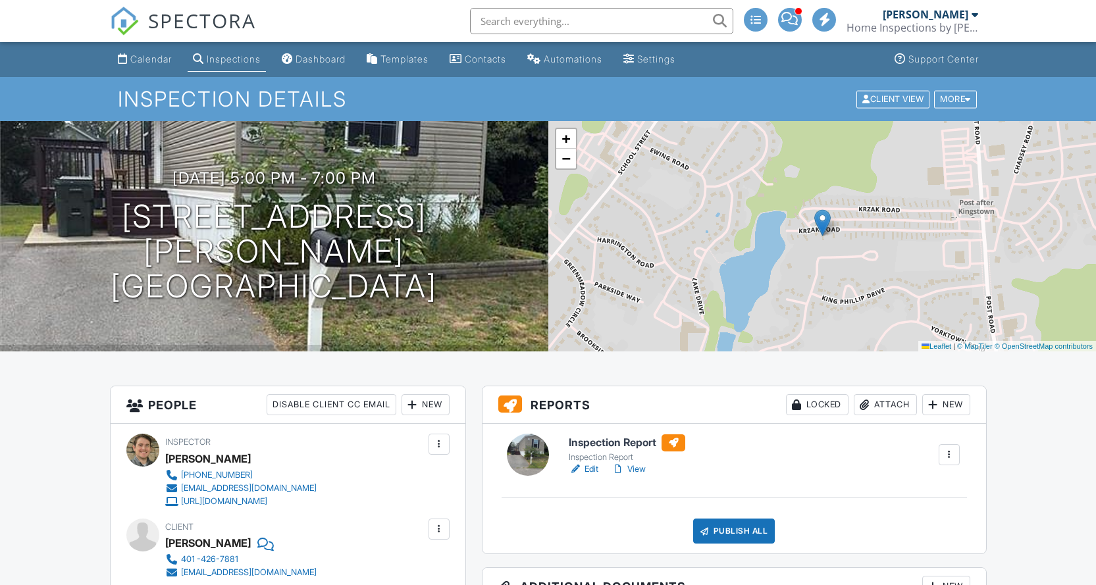
scroll to position [702, 0]
